Goal: Understand process/instructions: Learn how to perform a task or action

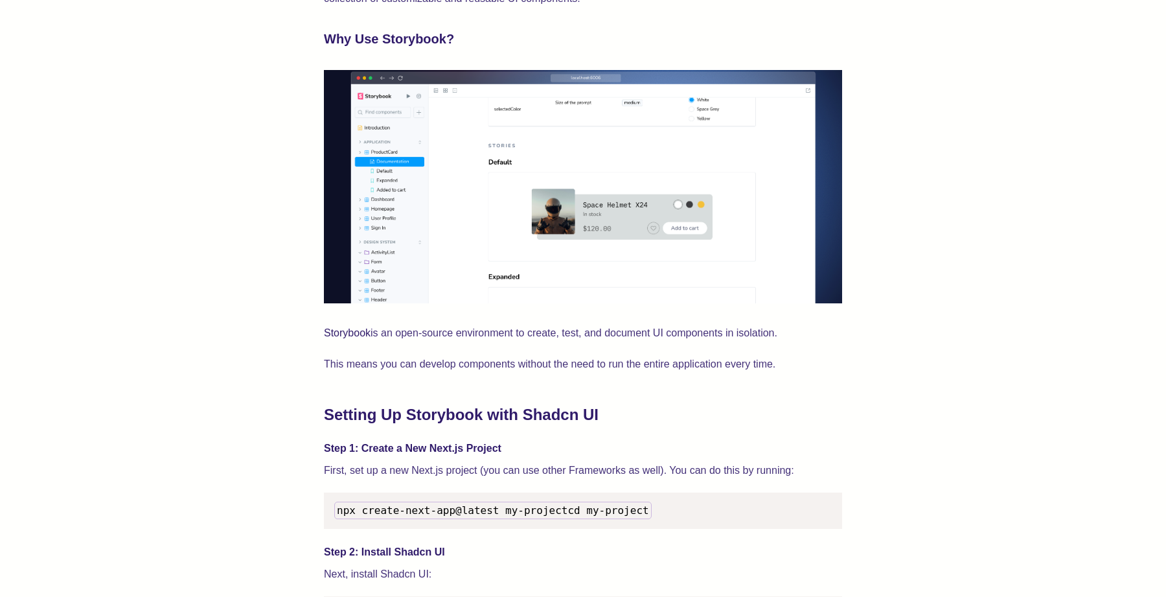
scroll to position [927, 0]
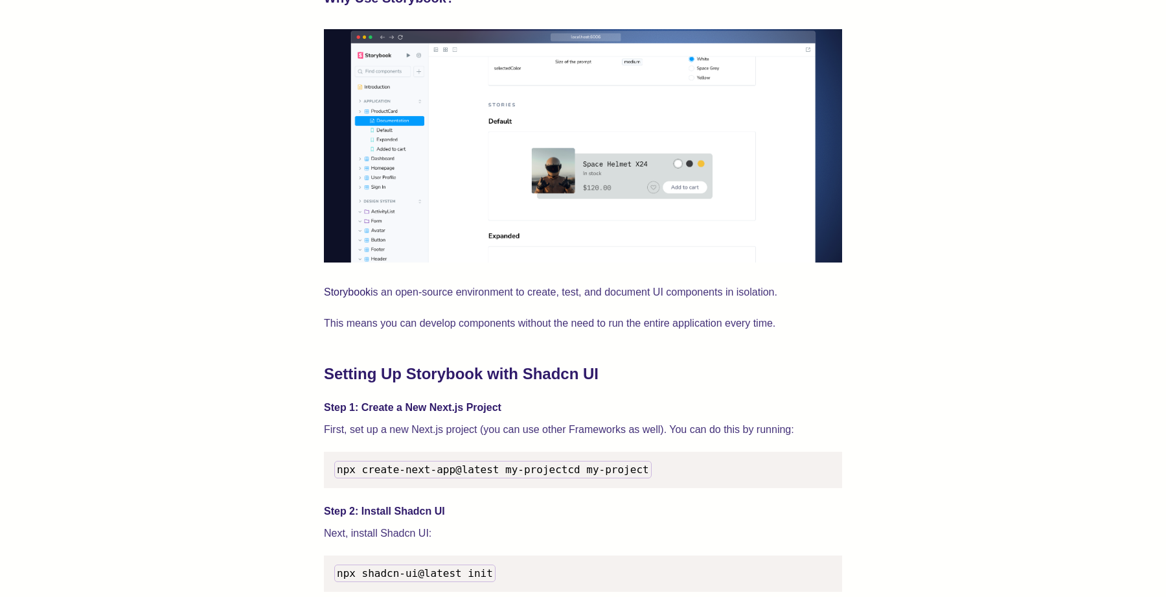
click at [485, 469] on span "npx create-next-app@latest my-project" at bounding box center [452, 469] width 231 height 12
copy span "npx create-next-app@latest my-project"
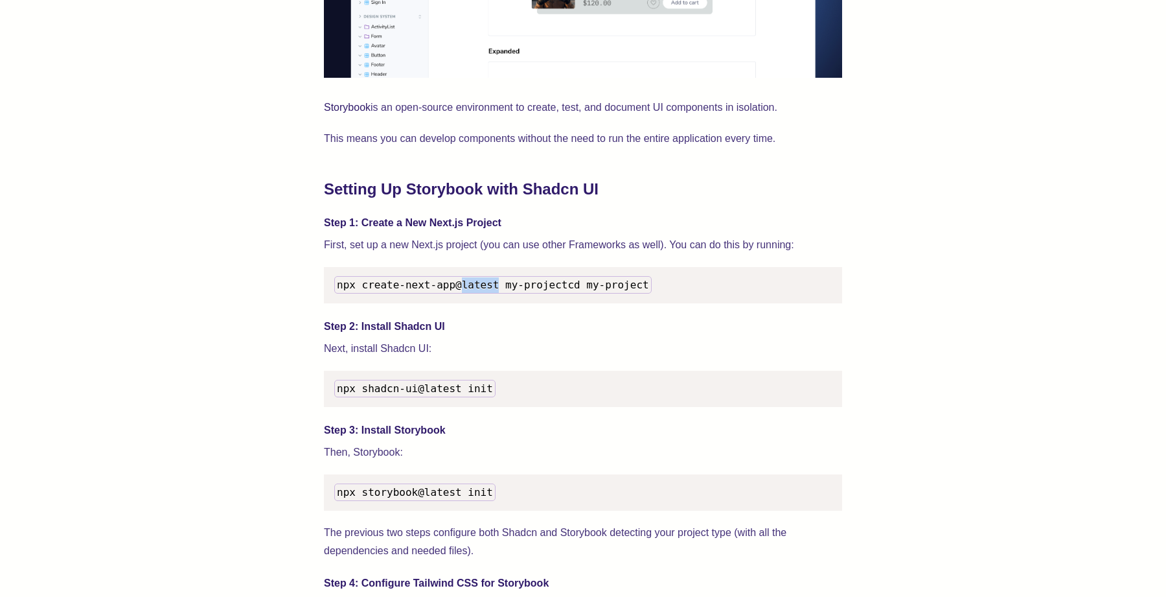
scroll to position [1113, 0]
drag, startPoint x: 338, startPoint y: 402, endPoint x: 490, endPoint y: 402, distance: 151.6
click at [490, 393] on span "npx shadcn-ui@latest init" at bounding box center [415, 387] width 156 height 12
copy span "npx shadcn-ui@latest init"
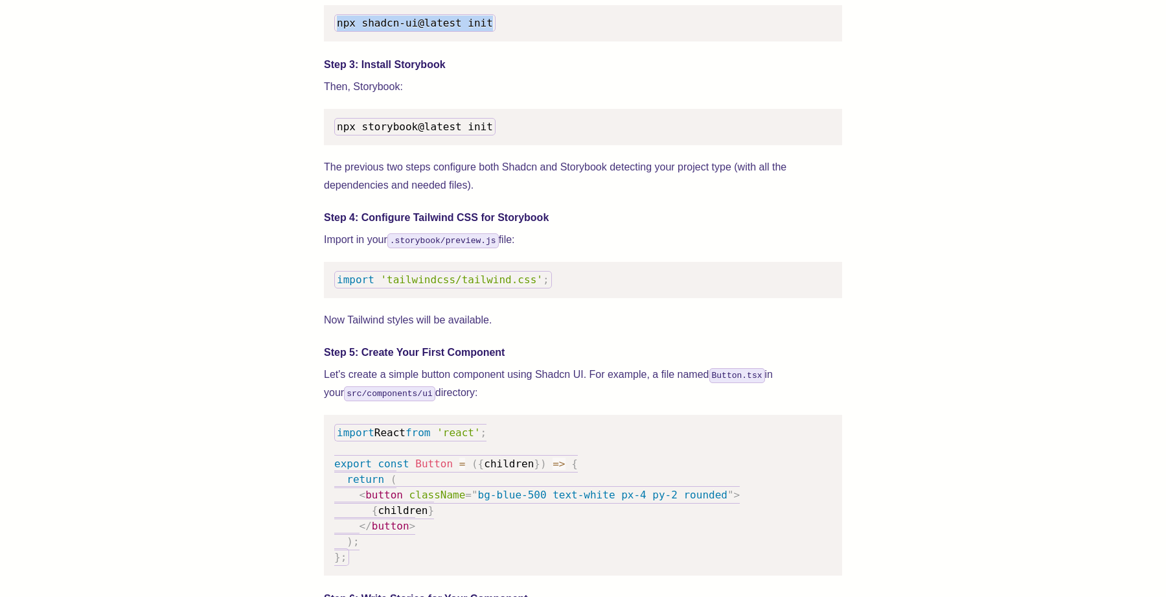
scroll to position [1400, 0]
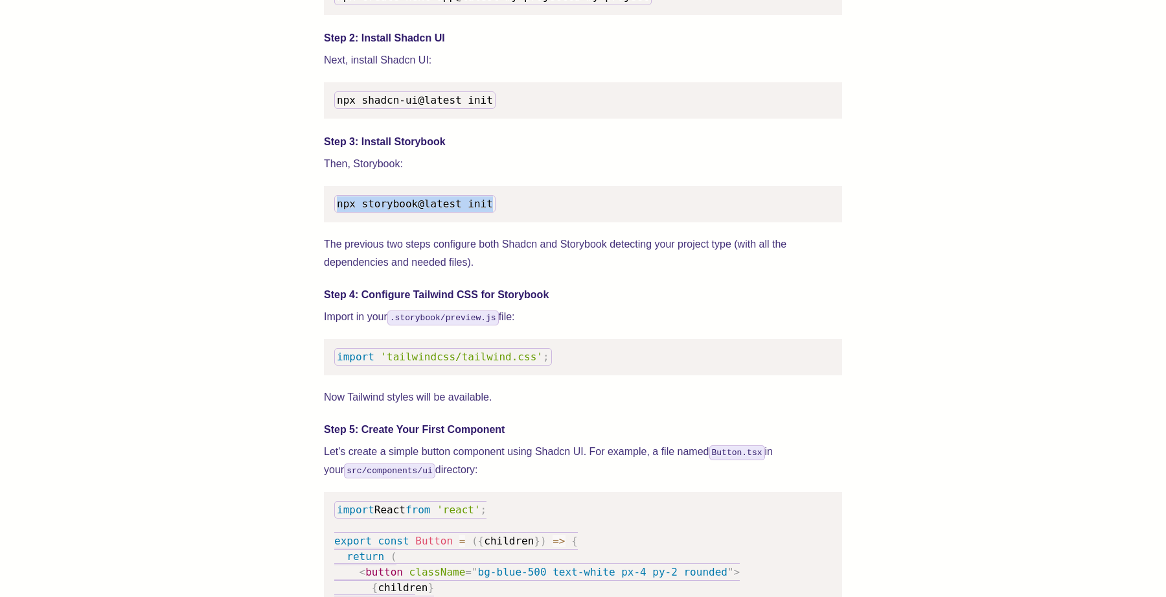
drag, startPoint x: 490, startPoint y: 218, endPoint x: 313, endPoint y: 219, distance: 176.9
copy span "npx storybook@latest init"
